Goal: Information Seeking & Learning: Learn about a topic

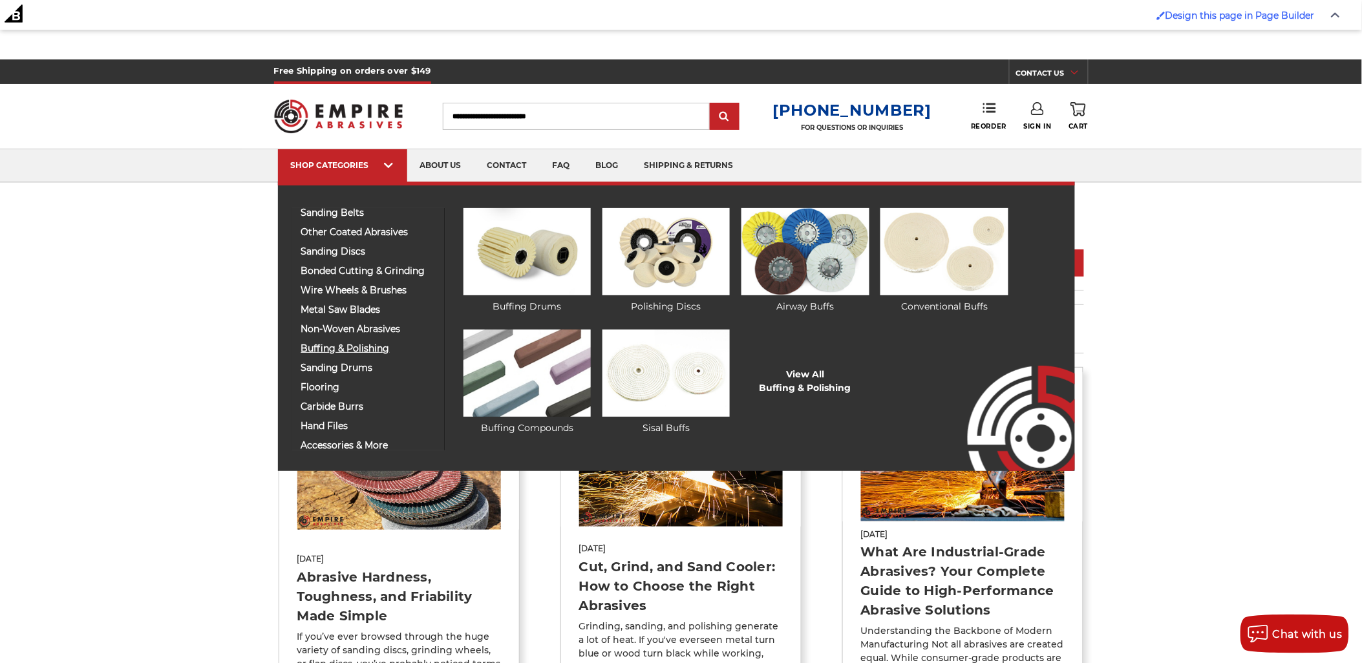
click at [363, 345] on span "buffing & polishing" at bounding box center [368, 349] width 134 height 10
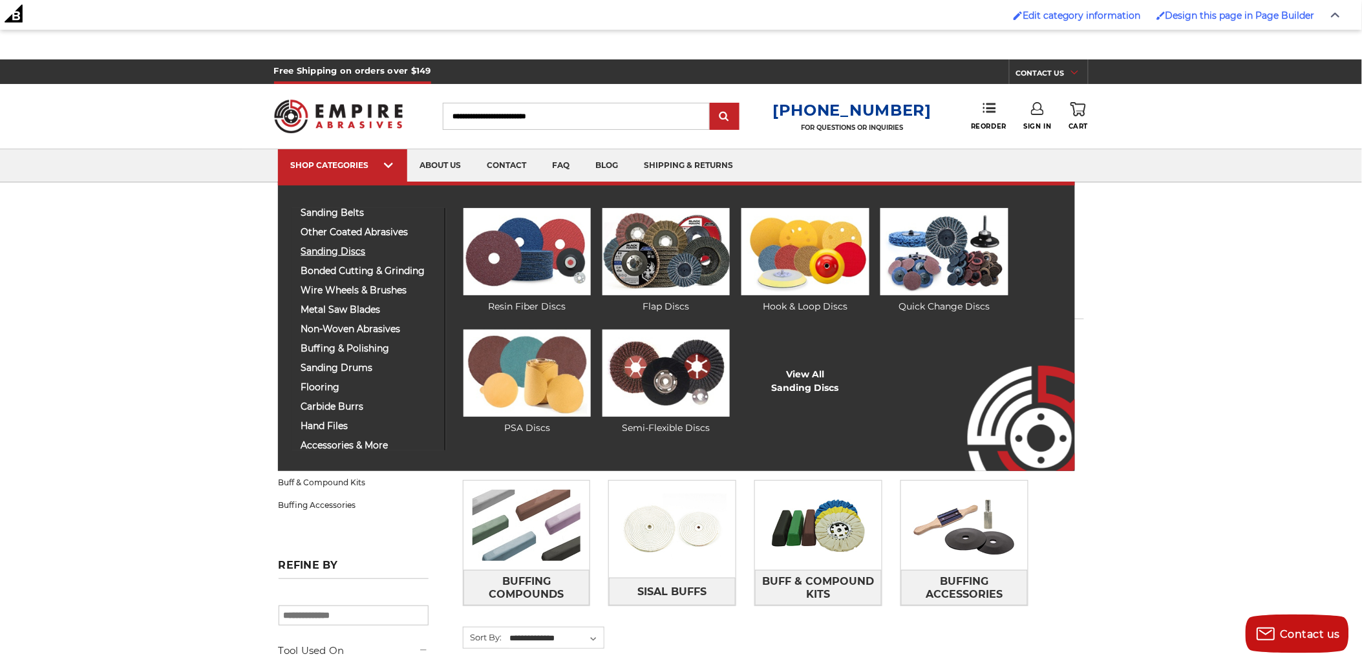
click at [341, 248] on span "sanding discs" at bounding box center [368, 252] width 134 height 10
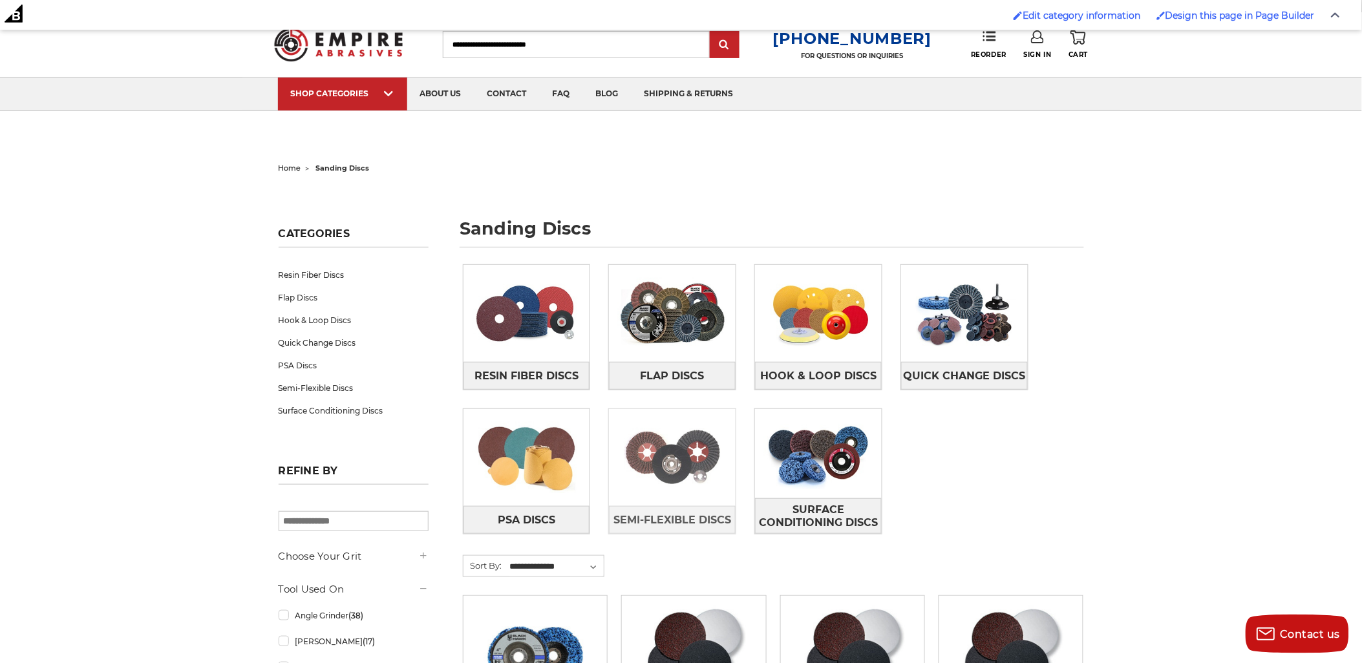
click at [688, 447] on img at bounding box center [672, 457] width 127 height 89
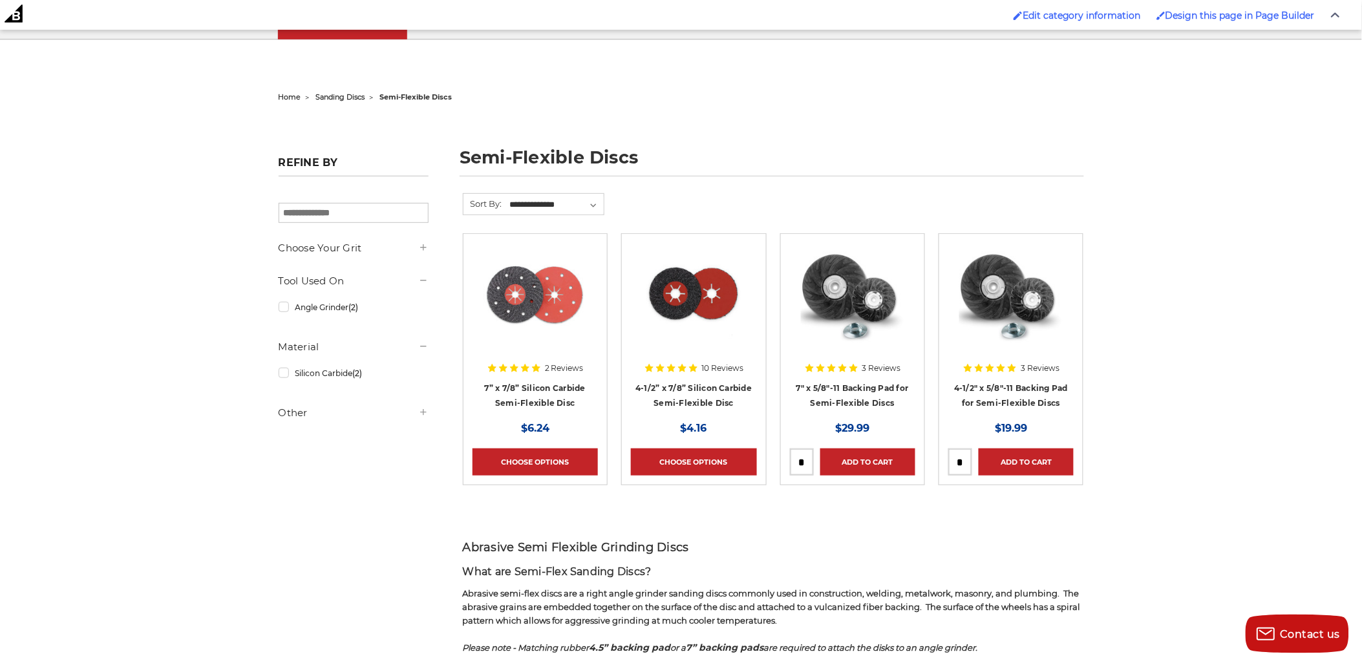
scroll to position [143, 0]
click at [481, 160] on h1 "semi-flexible discs" at bounding box center [771, 162] width 624 height 28
drag, startPoint x: 481, startPoint y: 160, endPoint x: 591, endPoint y: 151, distance: 110.9
click at [591, 151] on h1 "semi-flexible discs" at bounding box center [771, 162] width 624 height 28
copy h1 "semi-flexible discs"
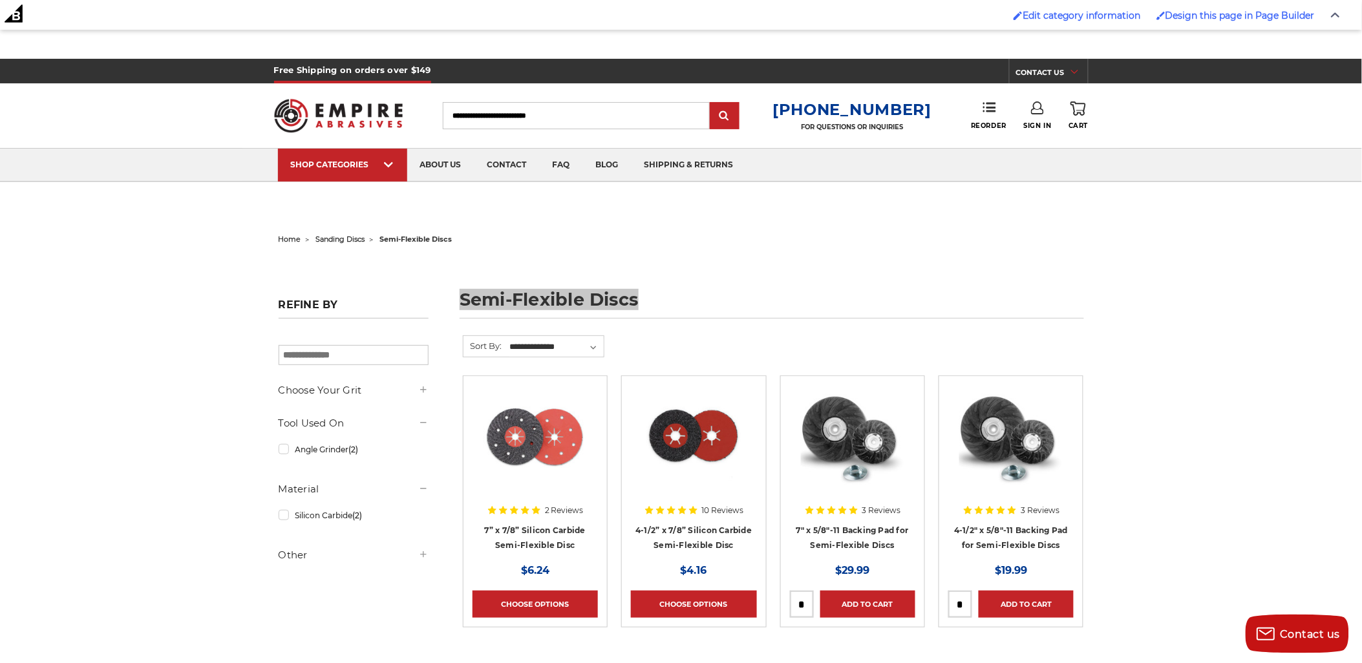
scroll to position [0, 0]
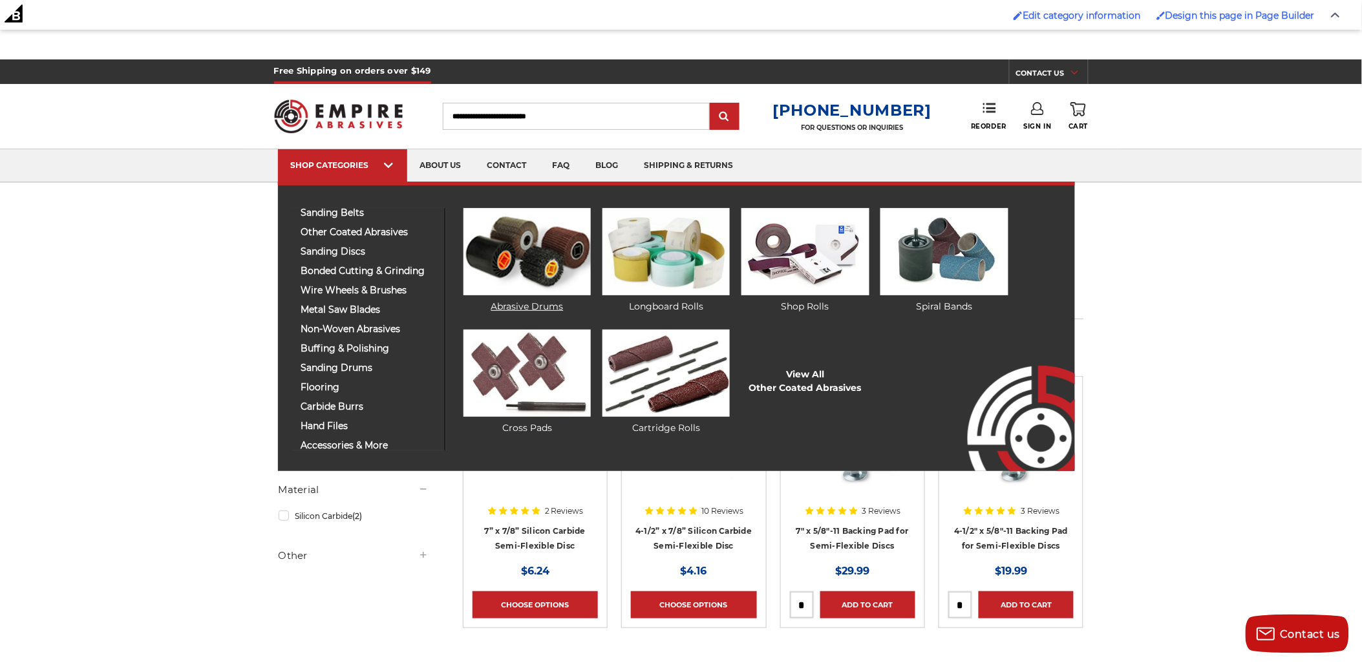
click at [473, 243] on img at bounding box center [526, 251] width 127 height 87
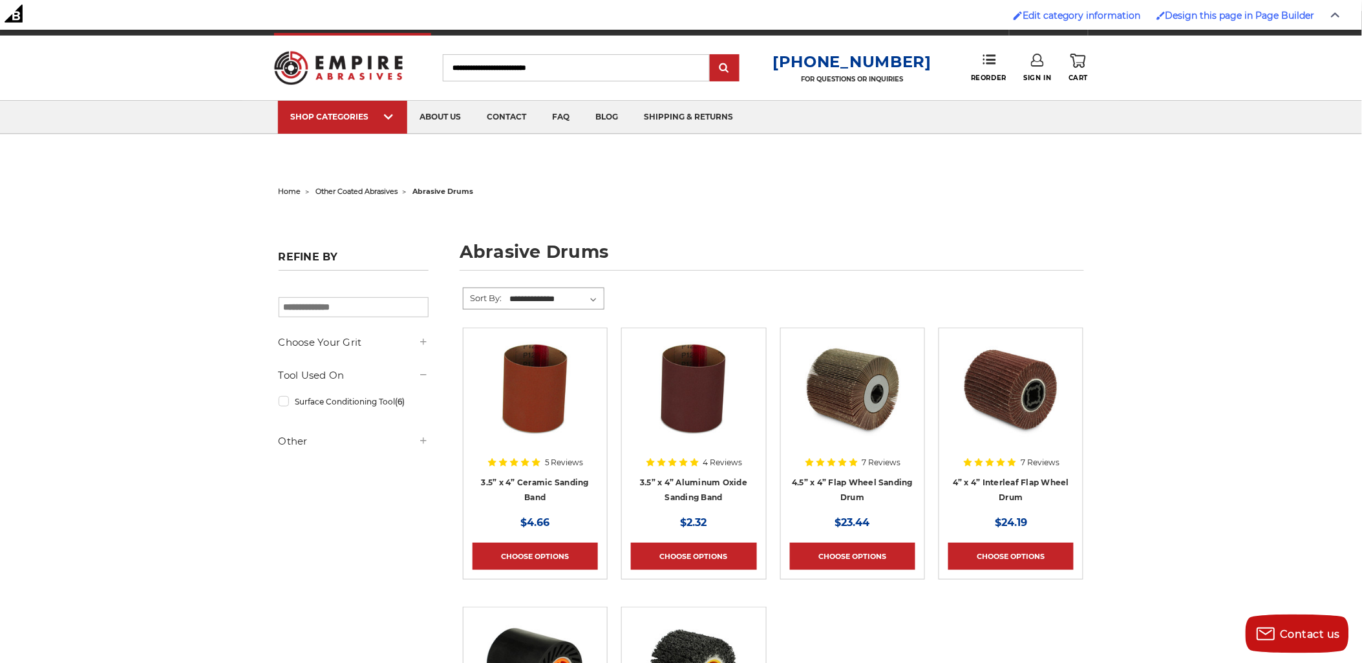
scroll to position [72, 0]
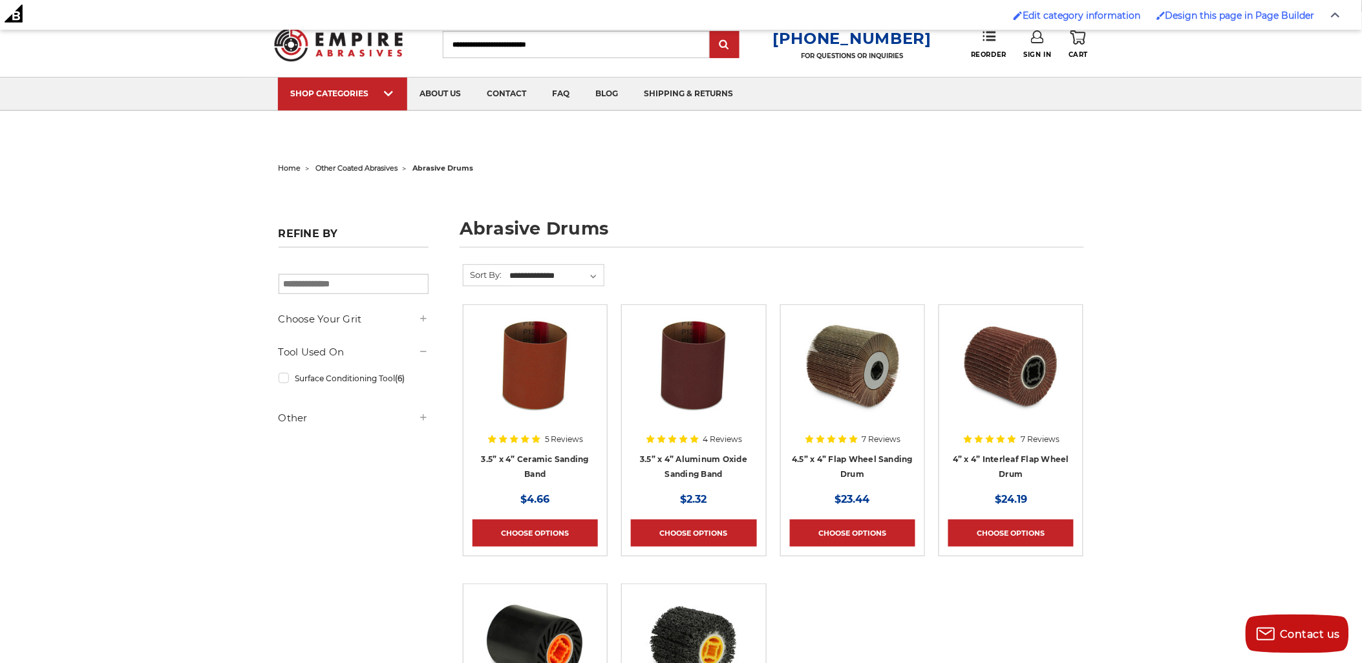
click at [509, 225] on h1 "abrasive drums" at bounding box center [771, 234] width 624 height 28
drag, startPoint x: 509, startPoint y: 225, endPoint x: 563, endPoint y: 228, distance: 55.0
click at [563, 228] on h1 "abrasive drums" at bounding box center [771, 234] width 624 height 28
copy h1 "abrasive drums"
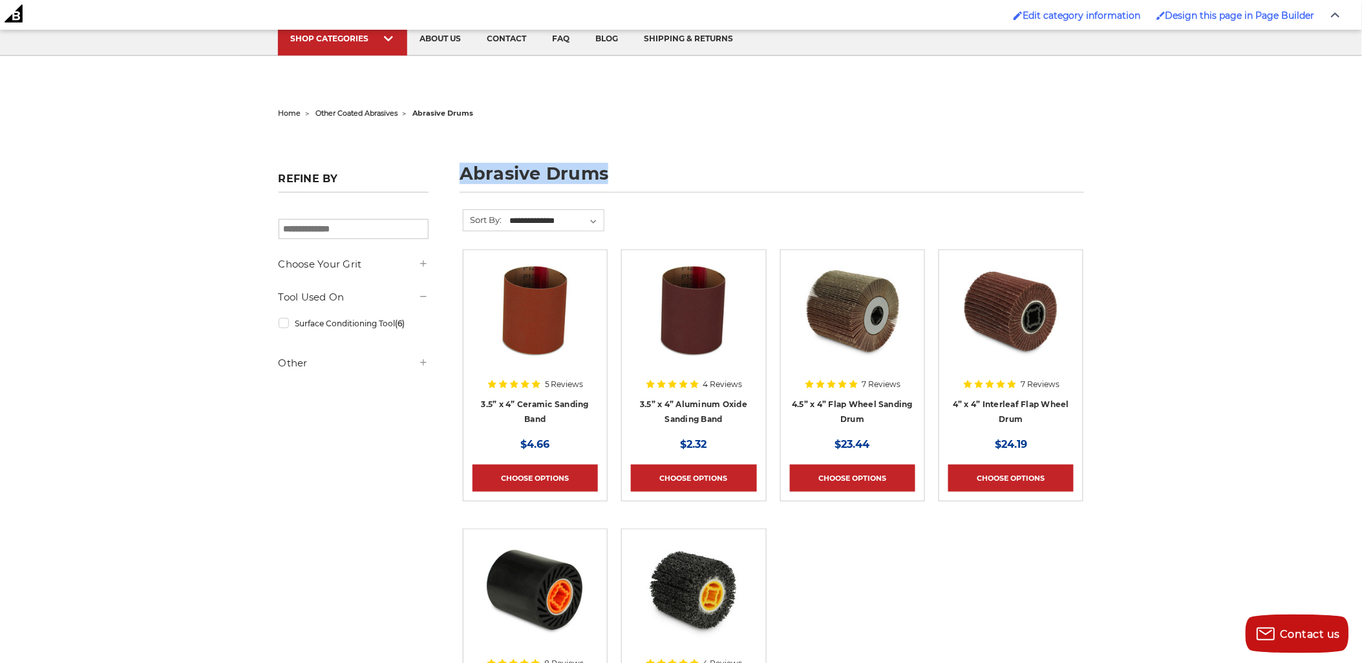
scroll to position [143, 0]
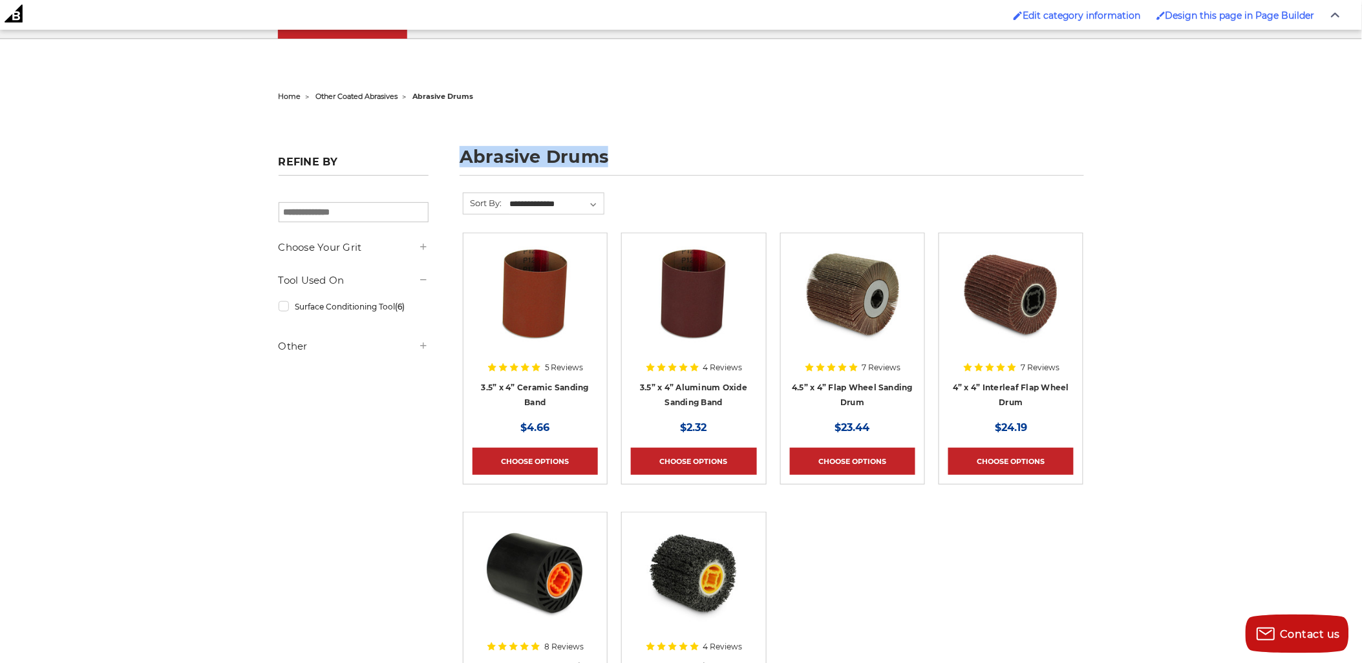
click at [676, 150] on h1 "abrasive drums" at bounding box center [771, 162] width 624 height 28
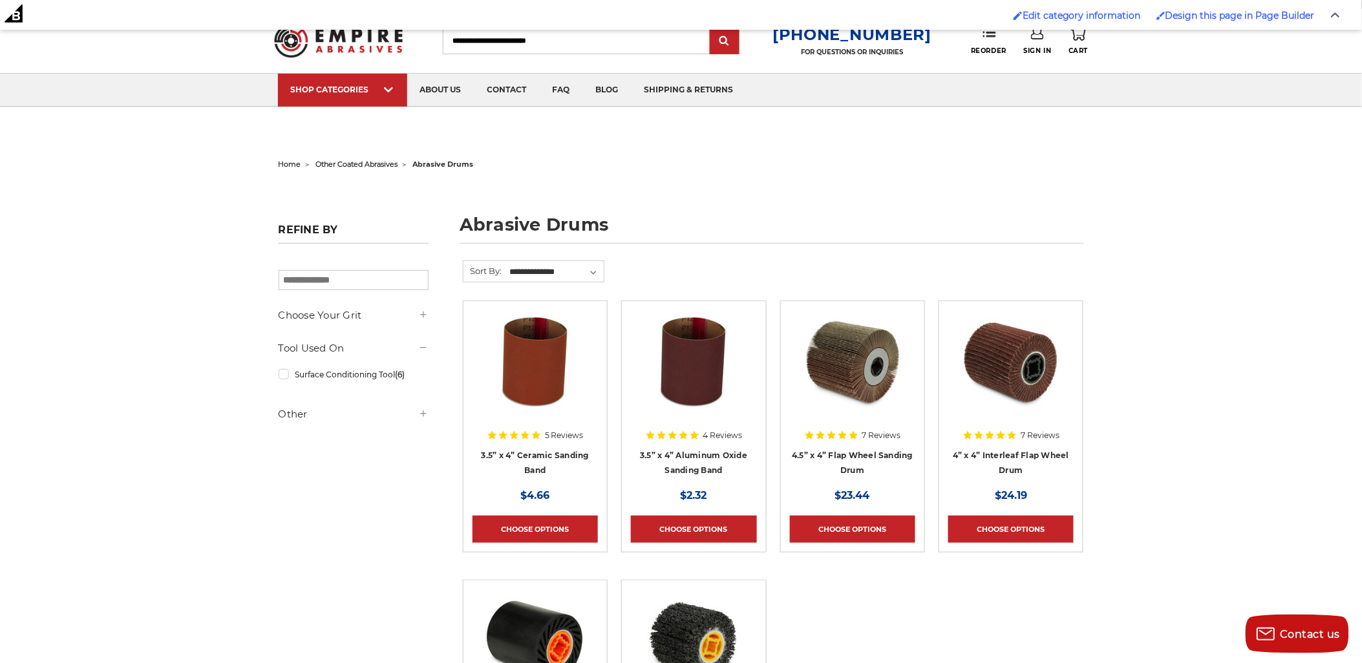
scroll to position [0, 0]
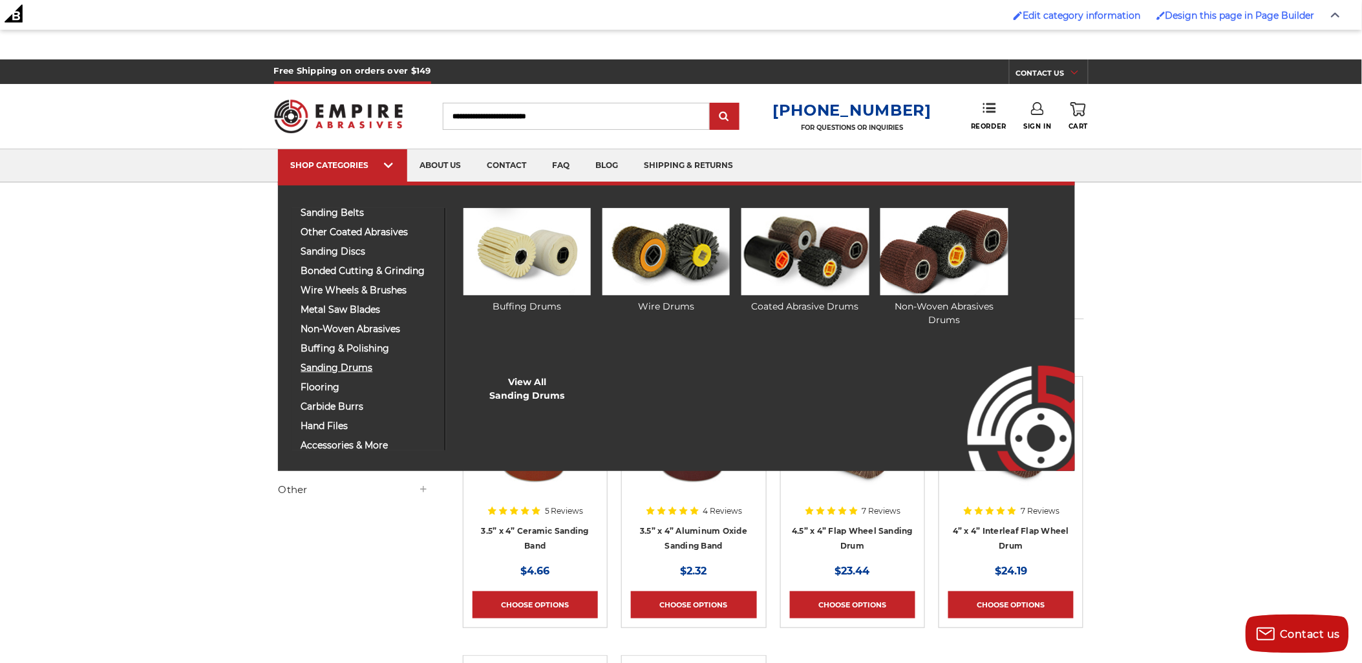
click at [331, 364] on span "sanding drums" at bounding box center [368, 368] width 134 height 10
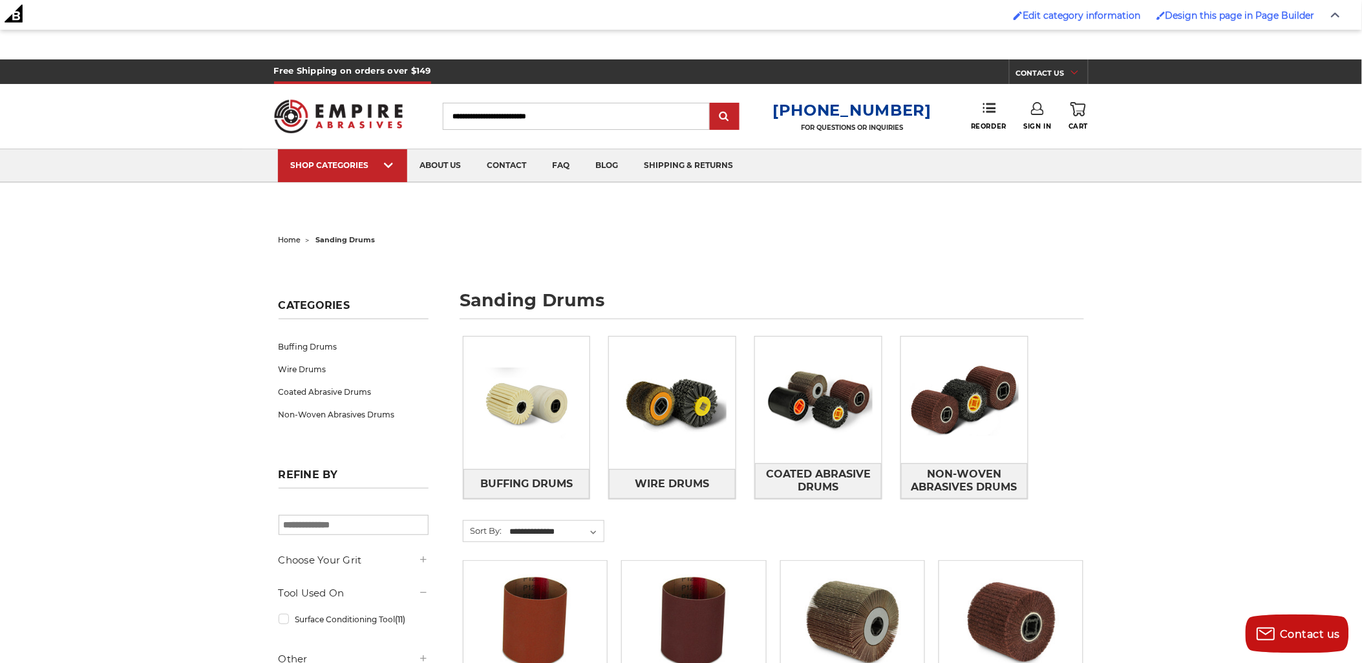
click at [496, 306] on h1 "sanding drums" at bounding box center [771, 305] width 624 height 28
drag, startPoint x: 496, startPoint y: 306, endPoint x: 548, endPoint y: 305, distance: 51.7
click at [548, 305] on h1 "sanding drums" at bounding box center [771, 305] width 624 height 28
copy h1 "sanding drums"
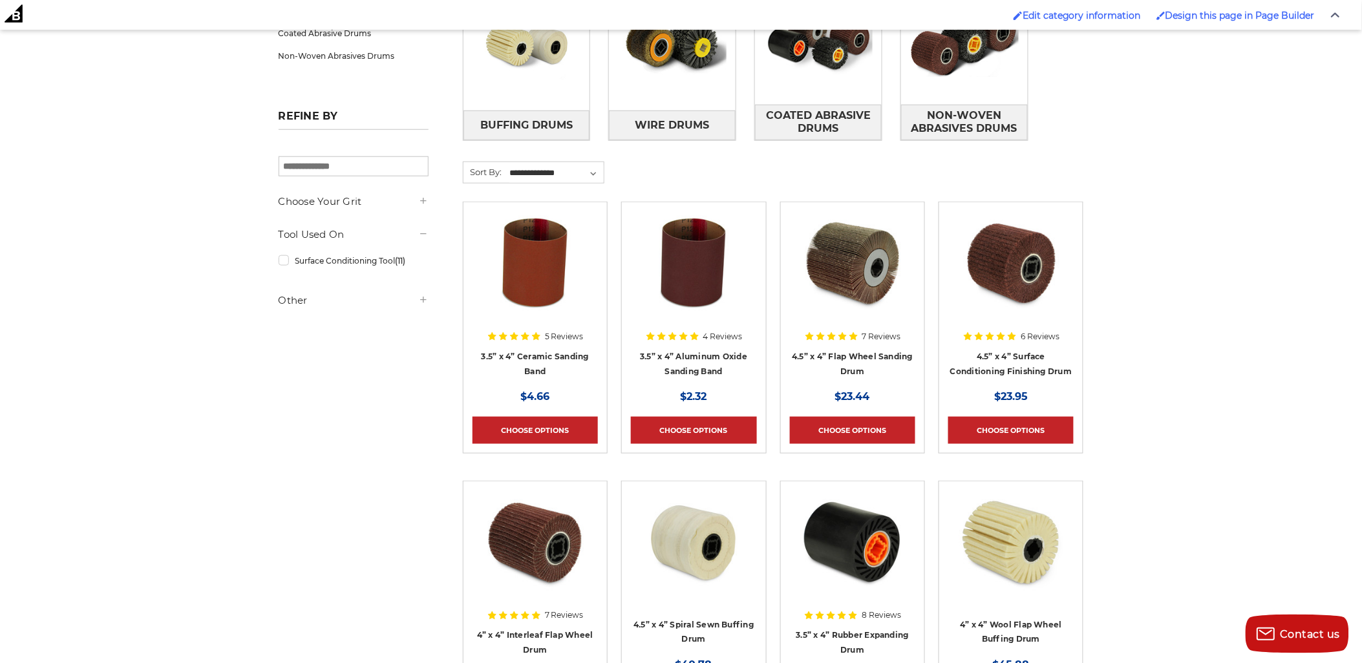
scroll to position [287, 0]
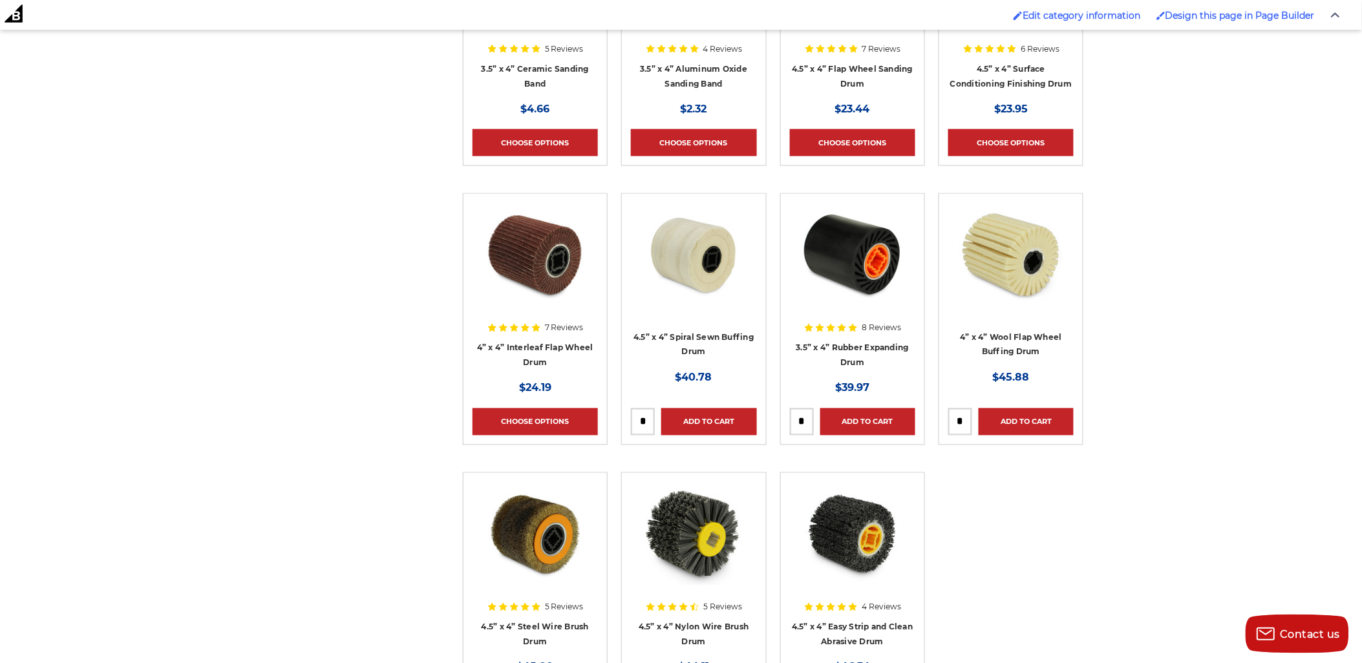
scroll to position [0, 0]
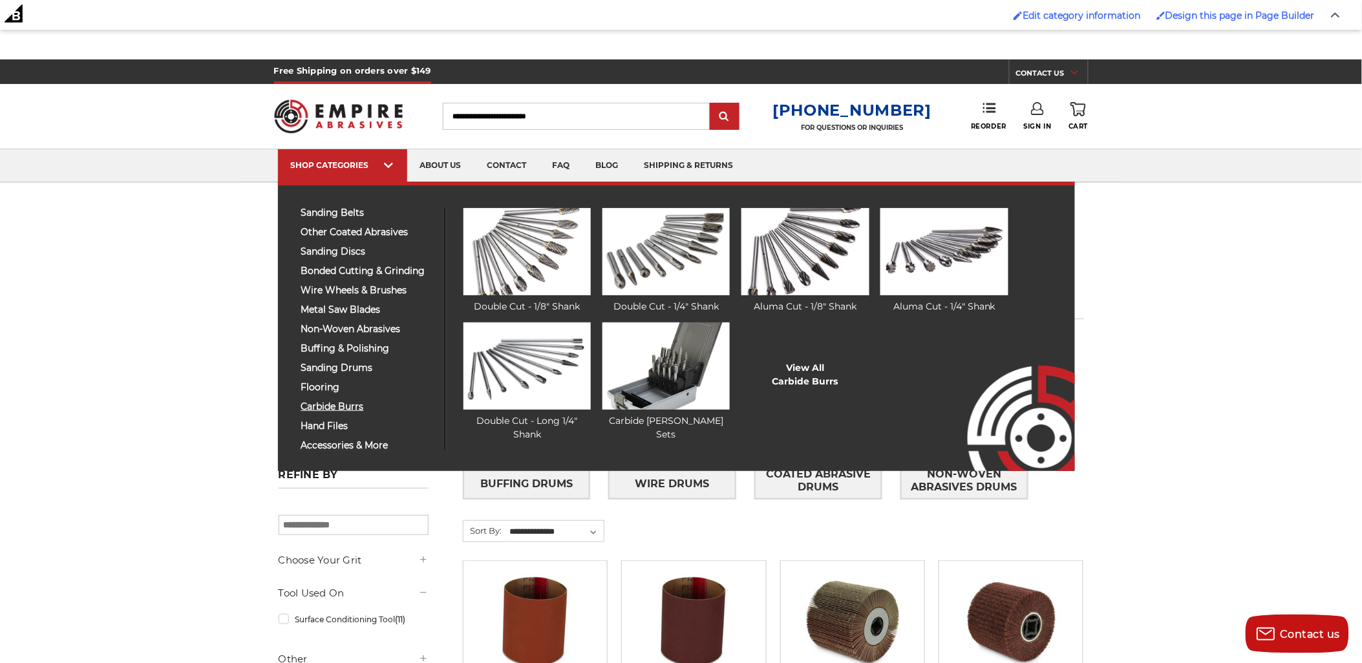
click at [324, 409] on span "carbide burrs" at bounding box center [368, 407] width 134 height 10
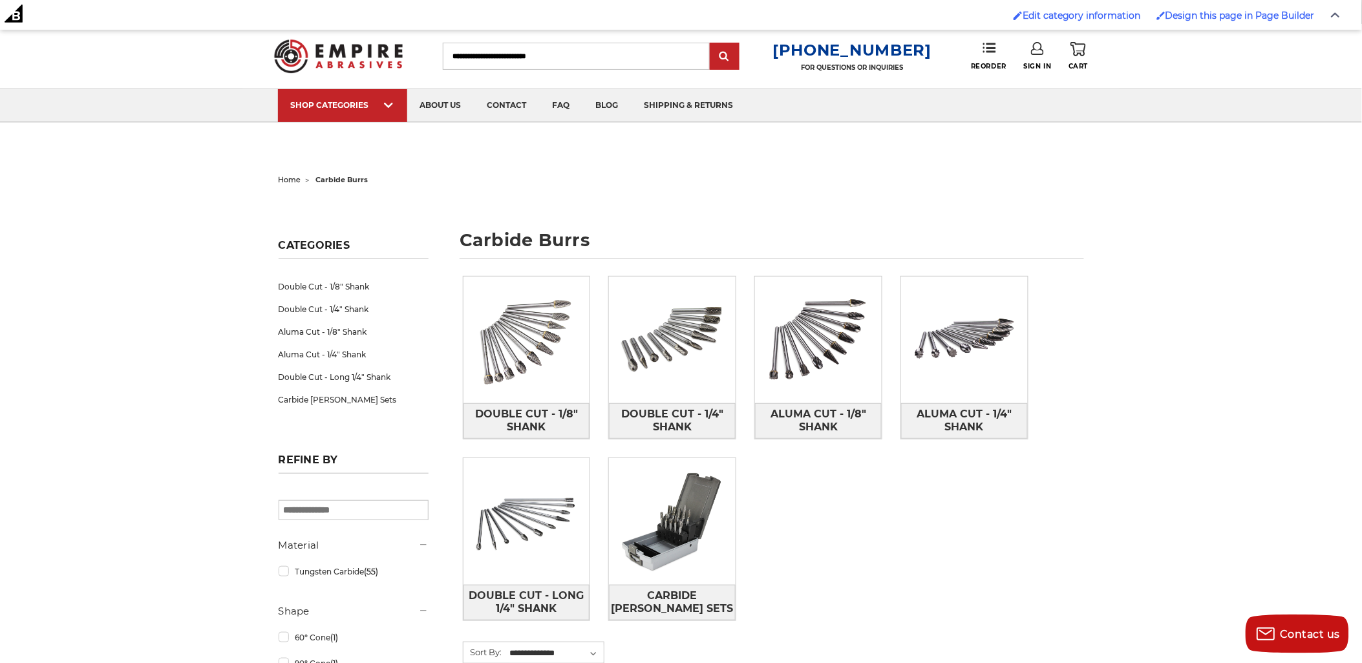
scroll to position [143, 0]
